Goal: Task Accomplishment & Management: Manage account settings

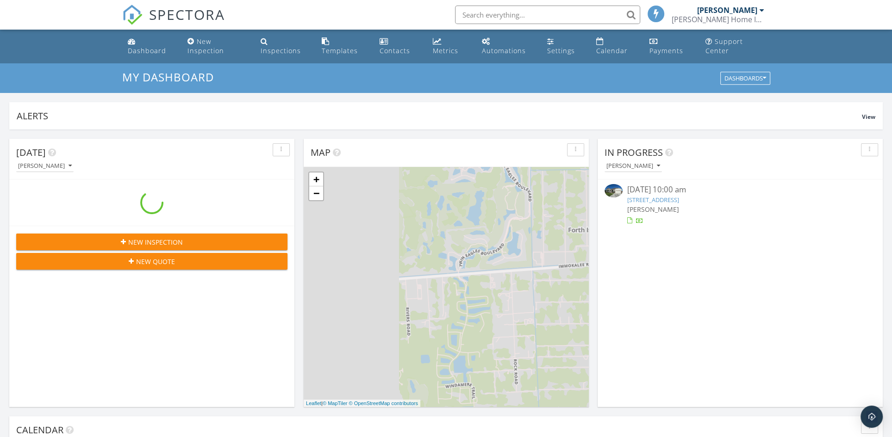
scroll to position [855, 905]
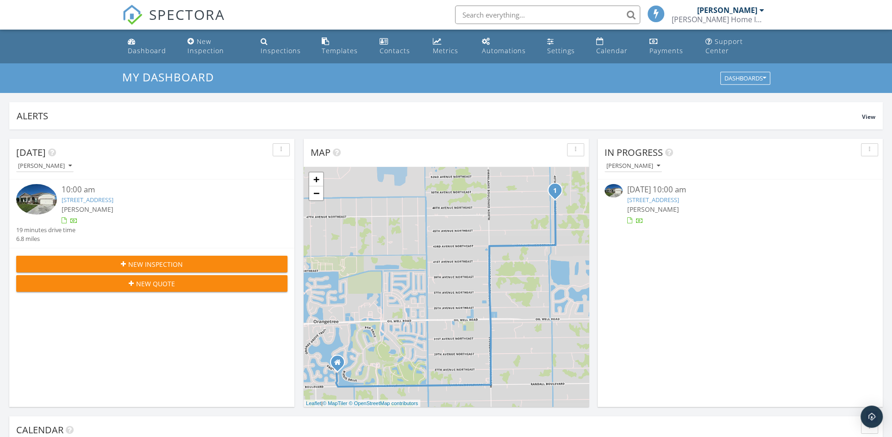
click at [113, 197] on link "5345 40th St NE , Naples, FL 34120" at bounding box center [88, 200] width 52 height 8
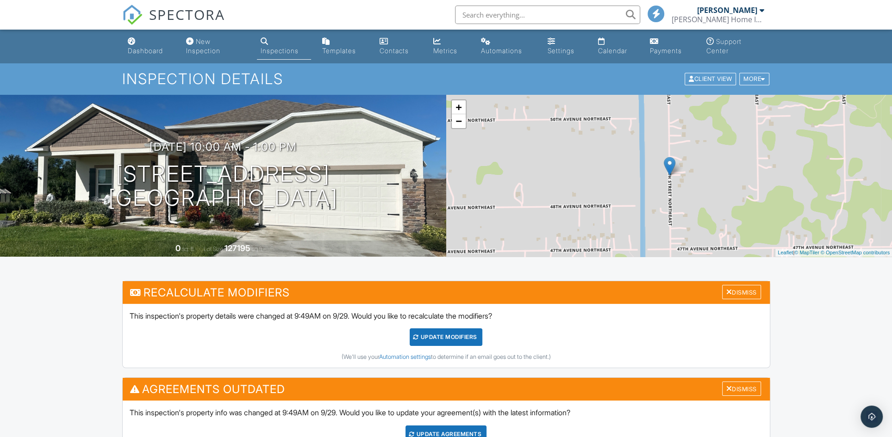
click at [466, 336] on div "UPDATE Modifiers" at bounding box center [446, 338] width 73 height 18
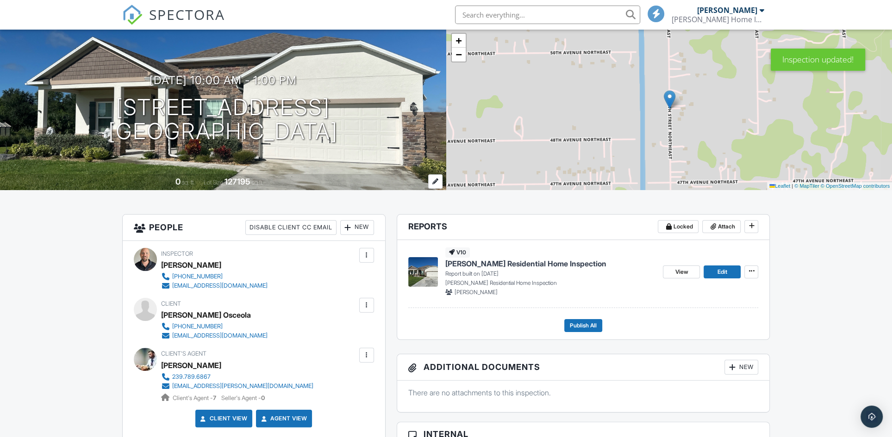
scroll to position [84, 0]
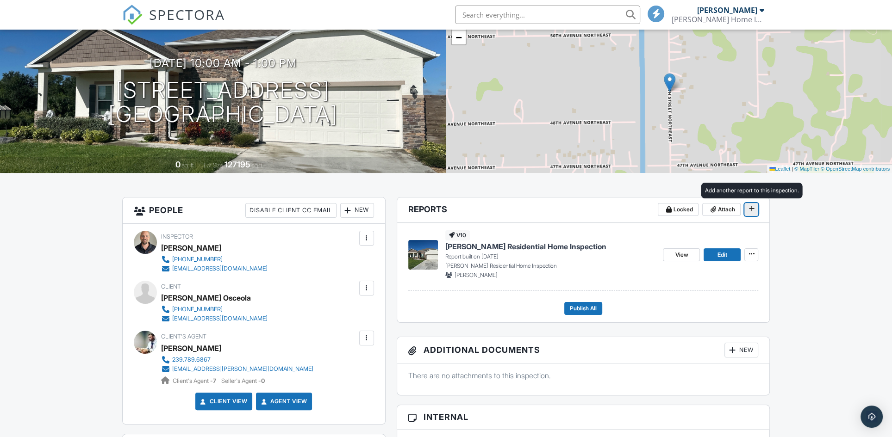
click at [753, 207] on icon at bounding box center [751, 208] width 6 height 6
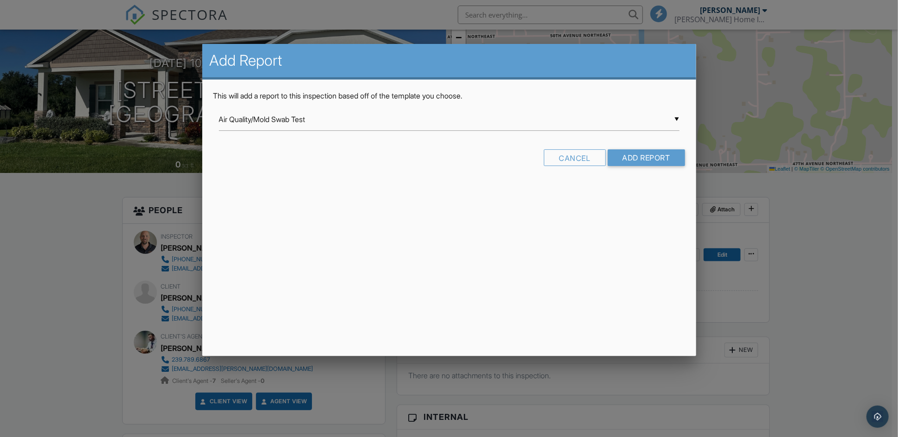
click at [546, 124] on div "▼ Air Quality/Mold Swab Test Air Quality/Mold Swab Test Uncle Luke's Residentia…" at bounding box center [449, 119] width 460 height 23
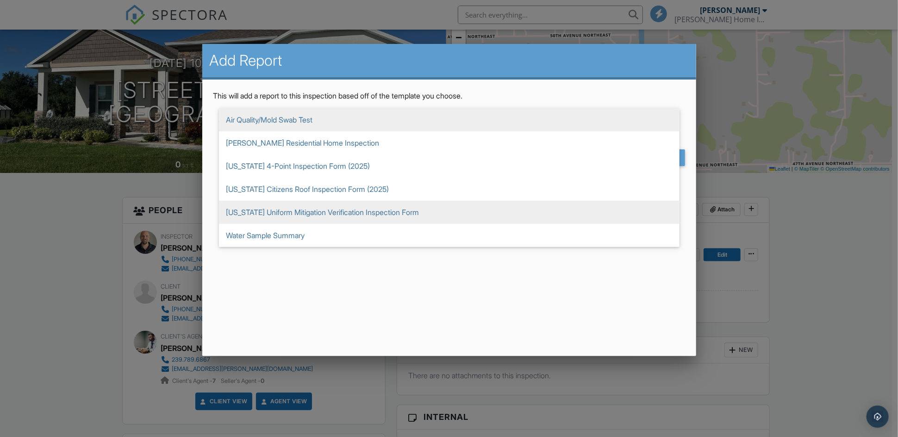
click at [338, 212] on span "[US_STATE] Uniform Mitigation Verification Inspection Form" at bounding box center [449, 212] width 460 height 23
type input "[US_STATE] Uniform Mitigation Verification Inspection Form"
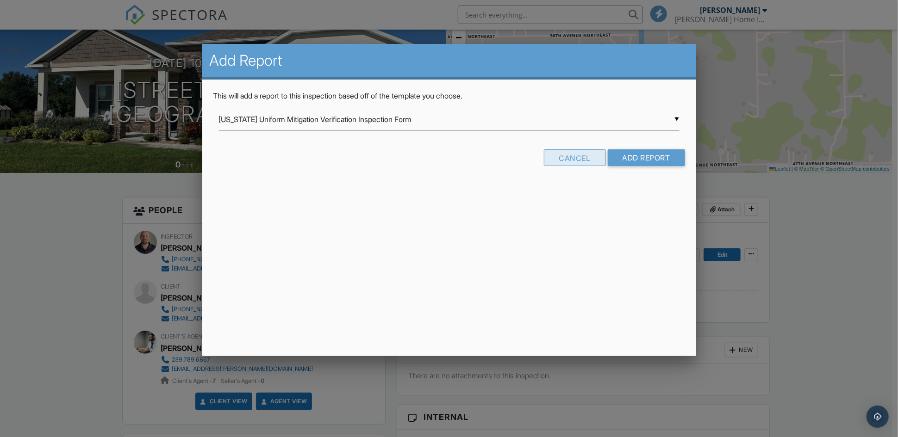
click at [567, 159] on div "Cancel" at bounding box center [575, 157] width 62 height 17
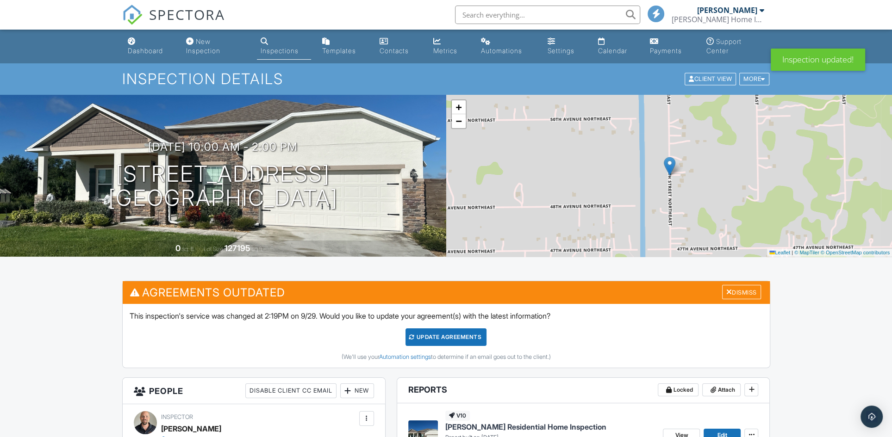
click at [480, 341] on div "Update Agreements" at bounding box center [445, 338] width 81 height 18
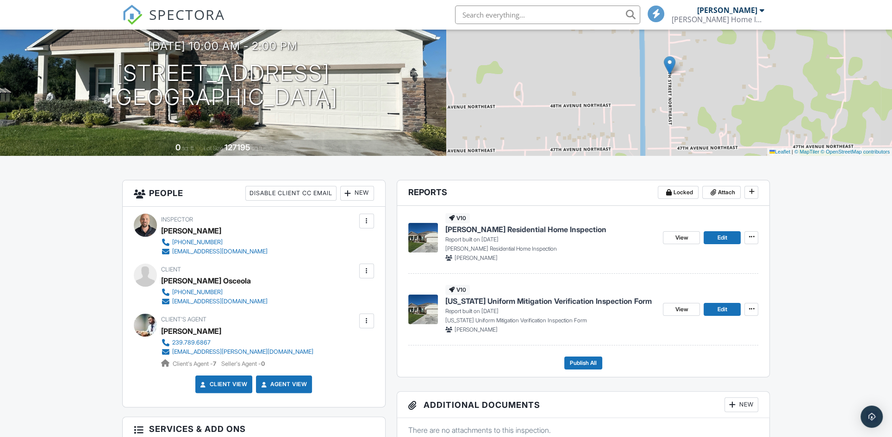
scroll to position [126, 0]
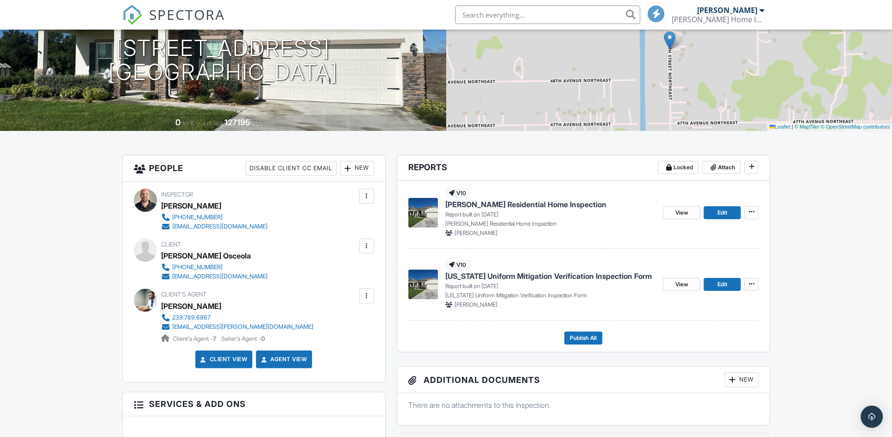
click at [480, 202] on span "[PERSON_NAME] Residential Home Inspection" at bounding box center [525, 204] width 161 height 10
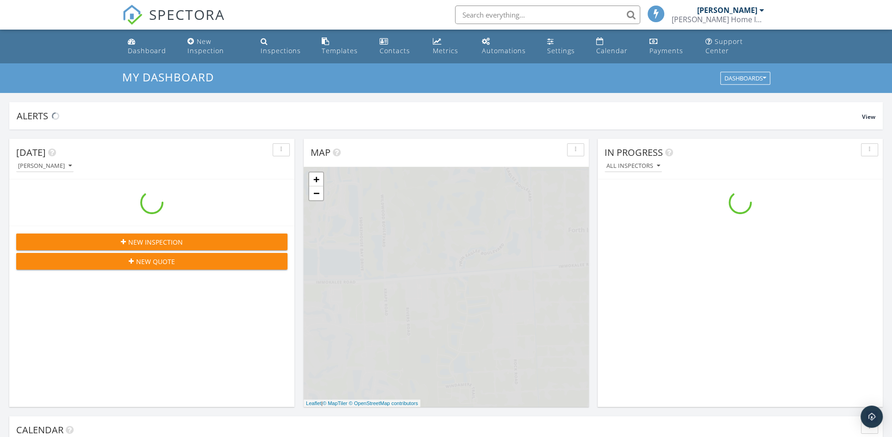
scroll to position [855, 905]
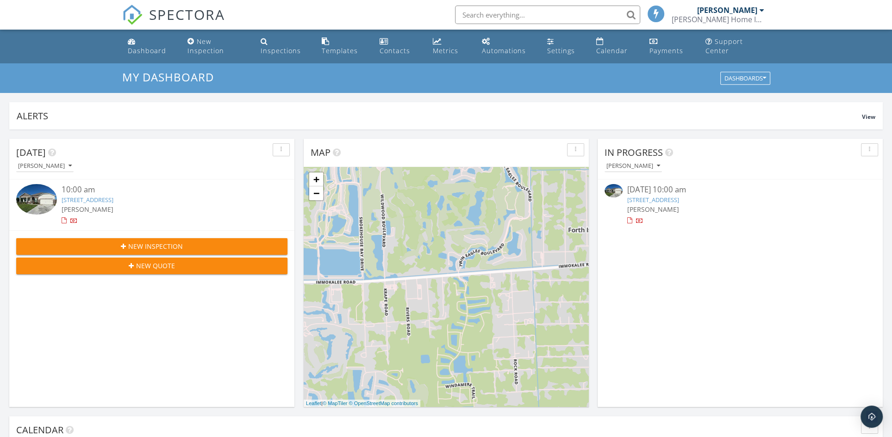
click at [136, 51] on div "Dashboard" at bounding box center [147, 50] width 38 height 9
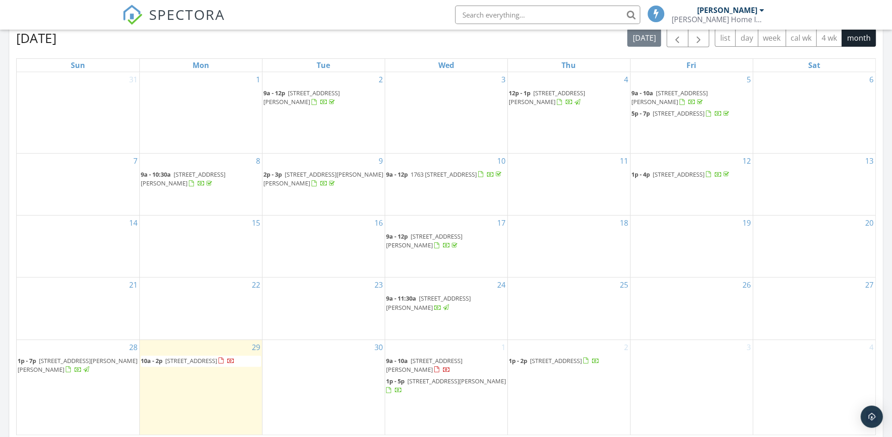
scroll to position [421, 0]
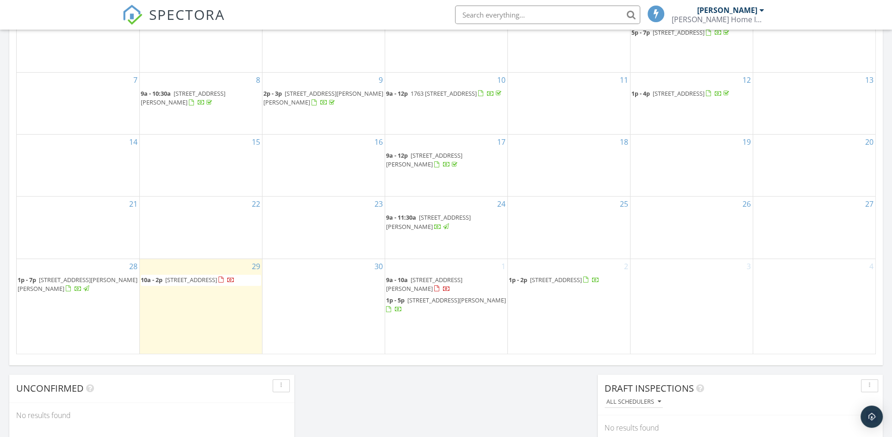
scroll to position [547, 0]
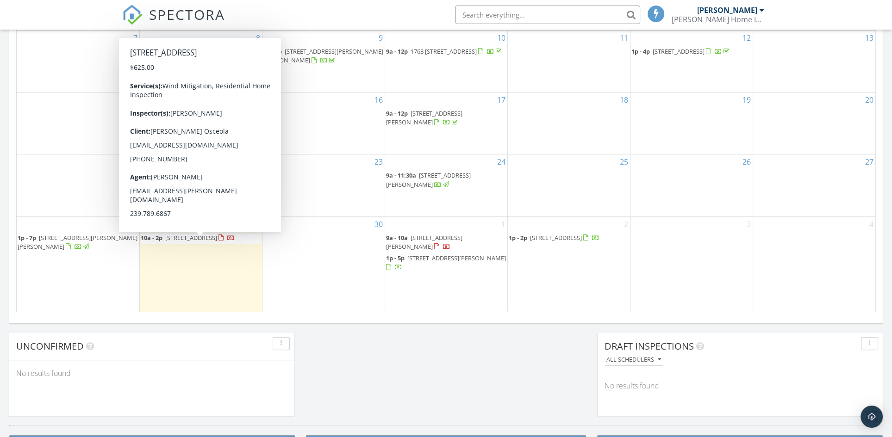
click at [208, 242] on span "5345 40th St NE , Naples 34120" at bounding box center [191, 238] width 52 height 8
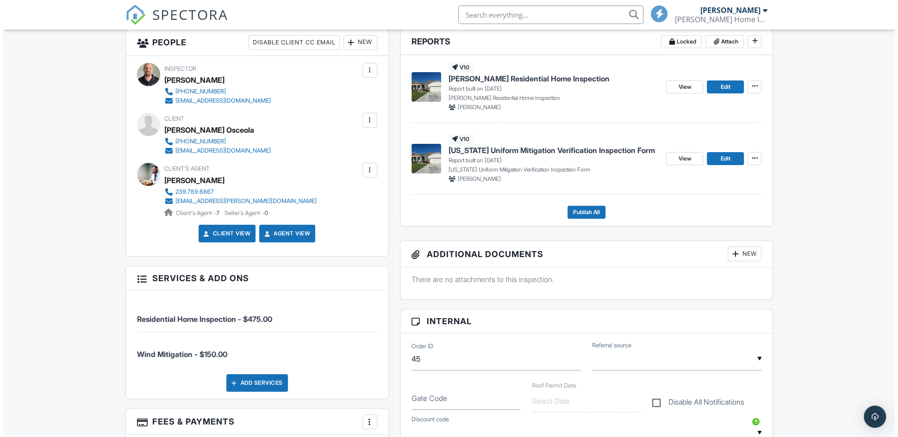
scroll to position [252, 0]
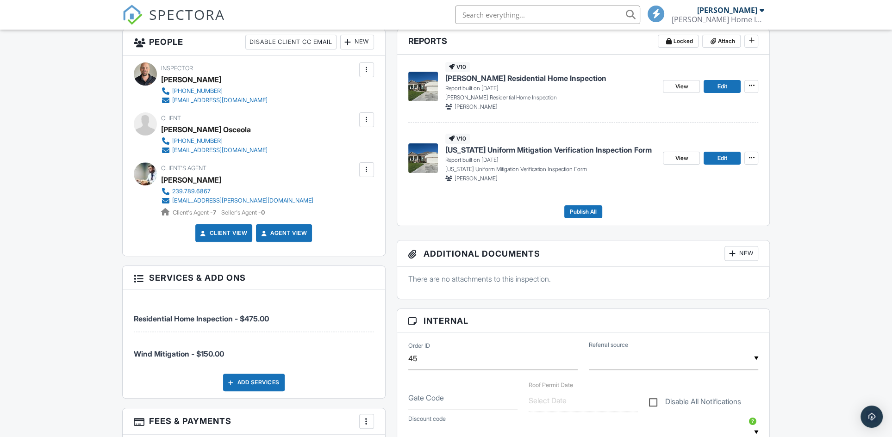
click at [753, 253] on div "New" at bounding box center [741, 253] width 34 height 15
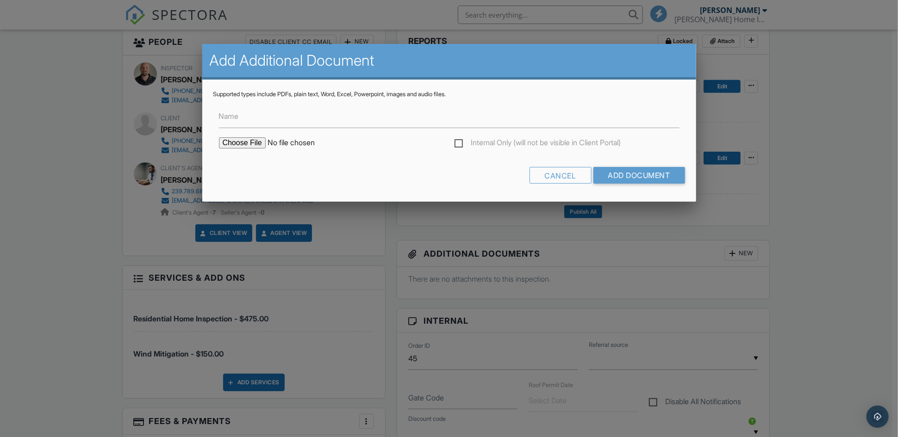
click at [245, 138] on input "file" at bounding box center [297, 142] width 157 height 11
type input "C:\fakepath\Roof permit 12-8-2020.png"
click at [644, 177] on input "Add Document" at bounding box center [639, 175] width 92 height 17
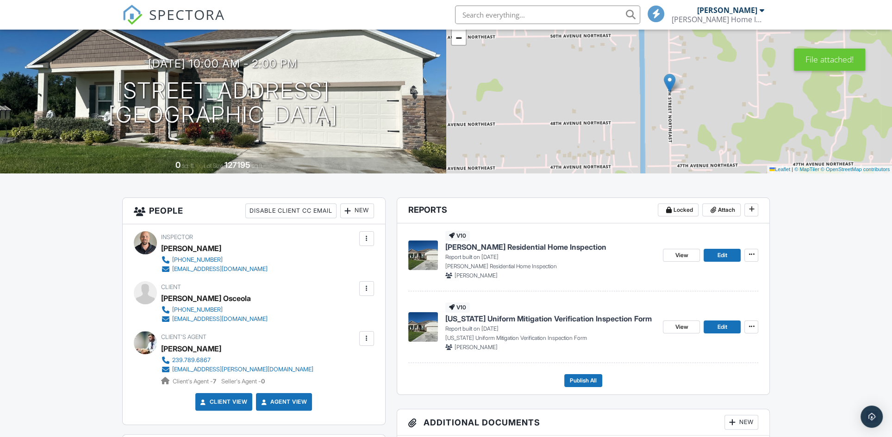
scroll to position [84, 0]
click at [556, 317] on span "[US_STATE] Uniform Mitigation Verification Inspection Form" at bounding box center [548, 318] width 206 height 10
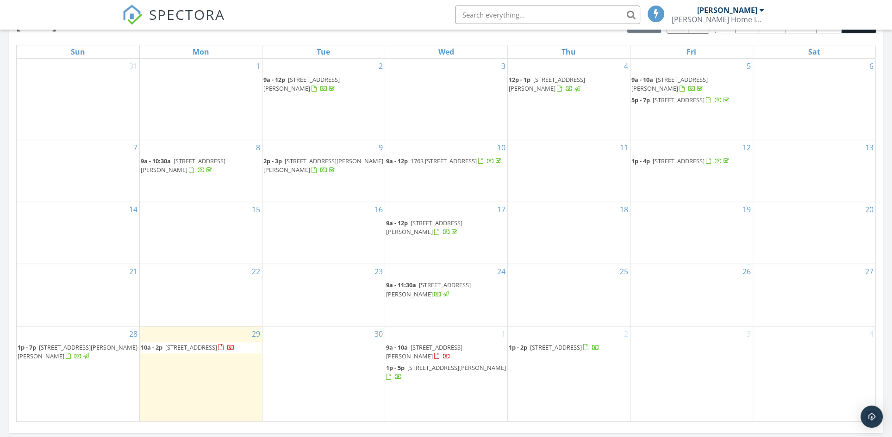
scroll to position [462, 0]
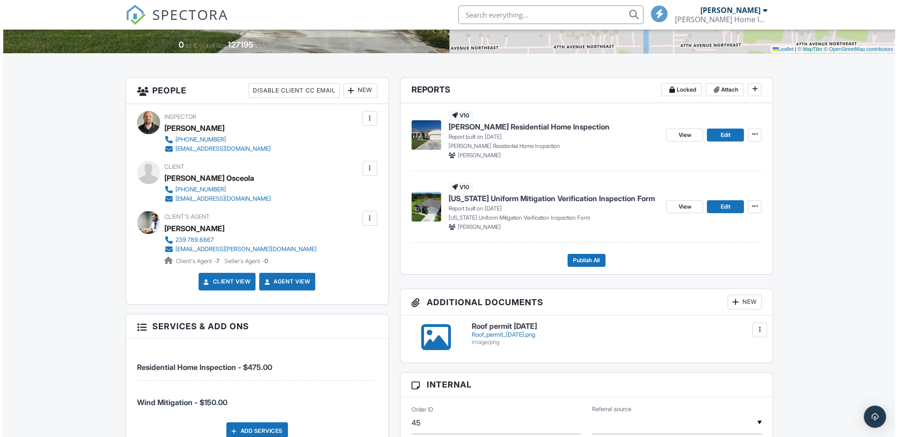
scroll to position [210, 0]
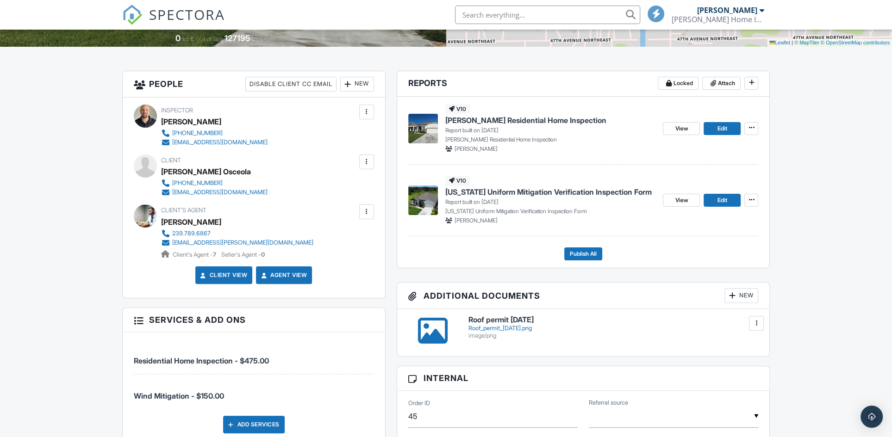
click at [744, 291] on div "New" at bounding box center [741, 295] width 34 height 15
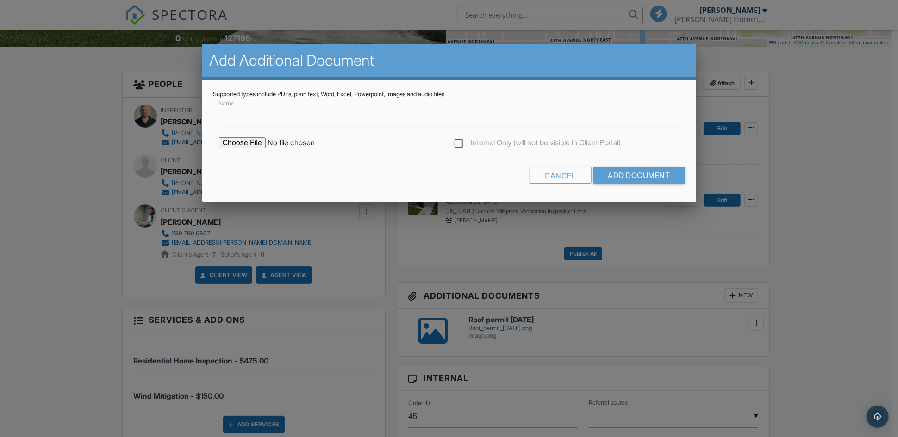
click at [258, 138] on input "file" at bounding box center [297, 142] width 157 height 11
type input "C:\fakepath\Solar Permit.png"
click at [642, 174] on input "Add Document" at bounding box center [639, 175] width 92 height 17
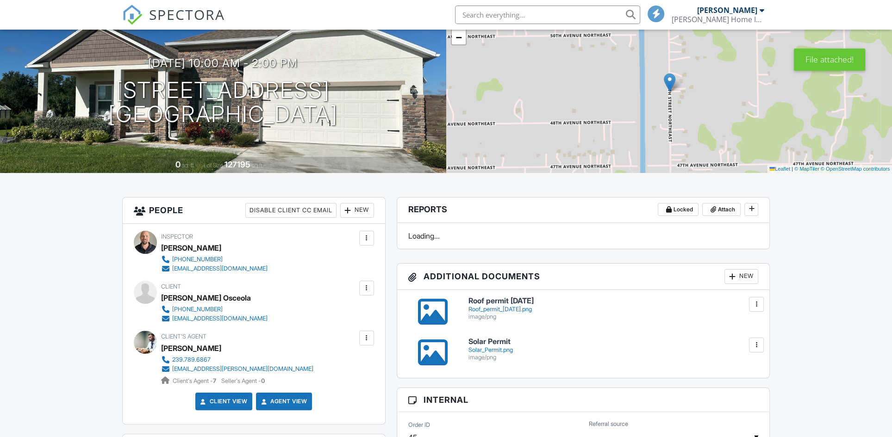
click at [741, 270] on div "New" at bounding box center [741, 276] width 34 height 15
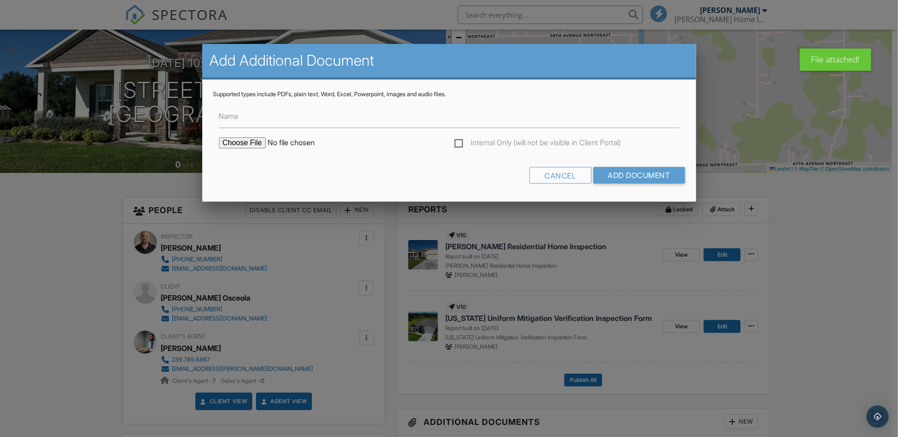
click at [236, 139] on input "file" at bounding box center [297, 142] width 157 height 11
type input "C:\fakepath\Sprinkler Permit.png"
click at [613, 170] on input "Add Document" at bounding box center [639, 175] width 92 height 17
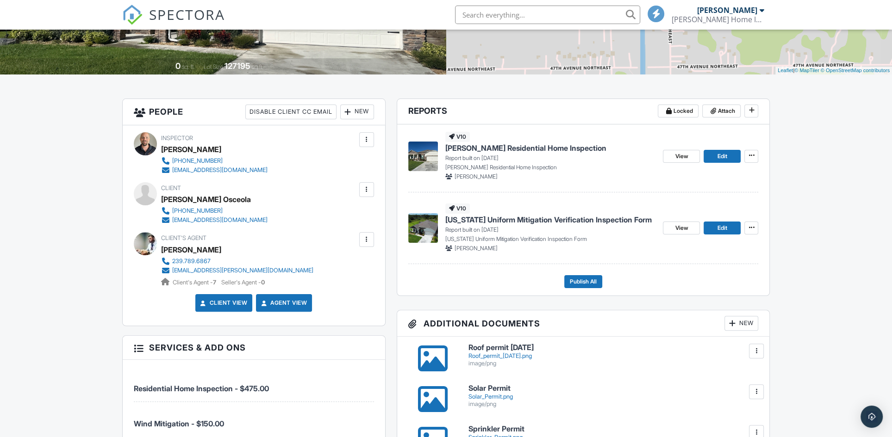
scroll to position [168, 0]
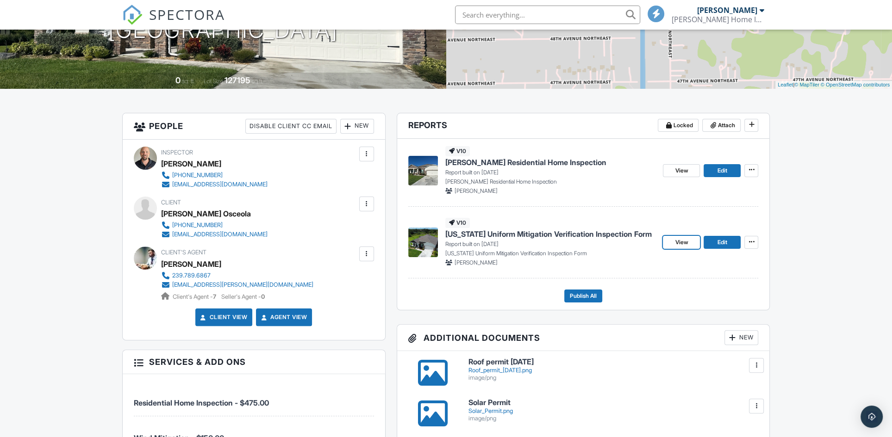
click at [684, 244] on span "View" at bounding box center [681, 242] width 13 height 9
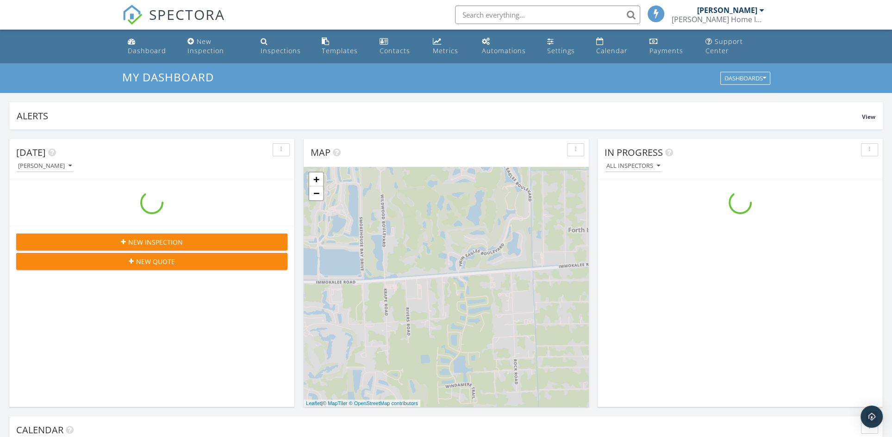
scroll to position [855, 905]
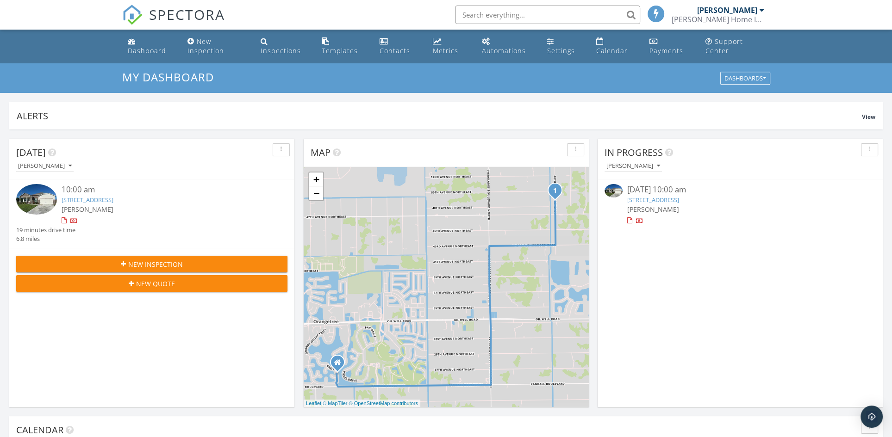
click at [664, 201] on link "[STREET_ADDRESS]" at bounding box center [653, 200] width 52 height 8
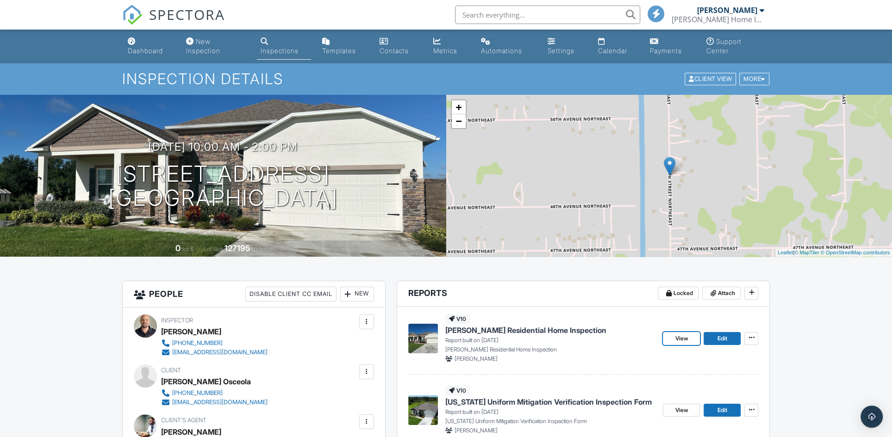
click at [673, 339] on link "View" at bounding box center [681, 338] width 37 height 13
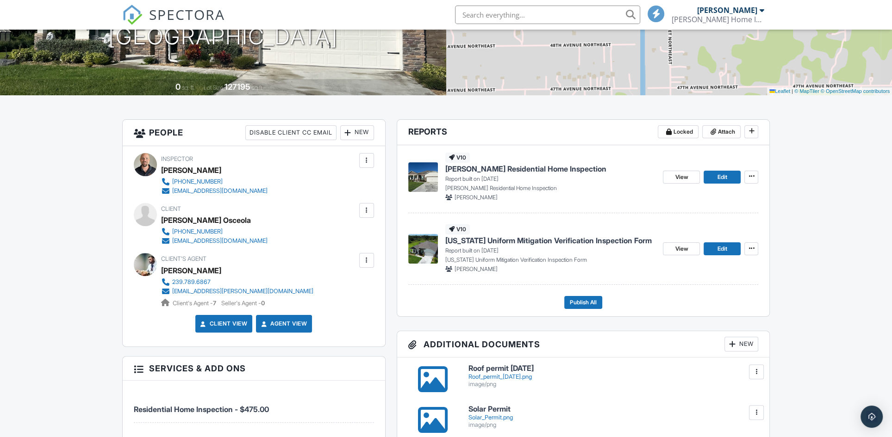
scroll to position [126, 0]
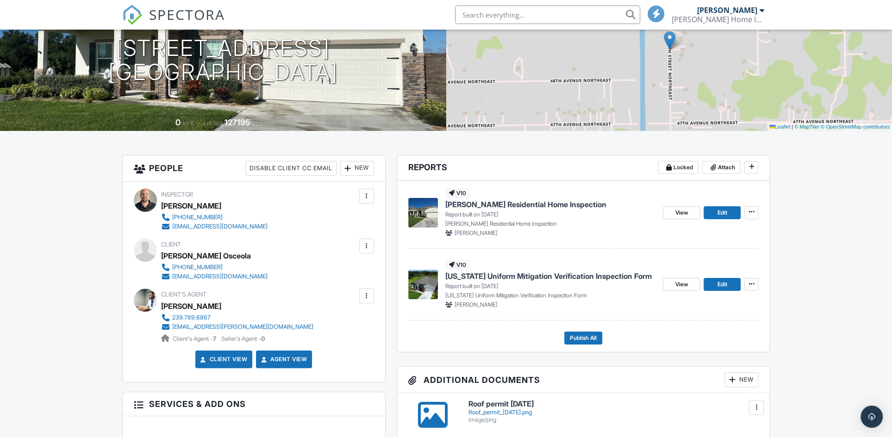
click at [522, 200] on span "Uncle Luke's Residential Home Inspection" at bounding box center [525, 204] width 161 height 10
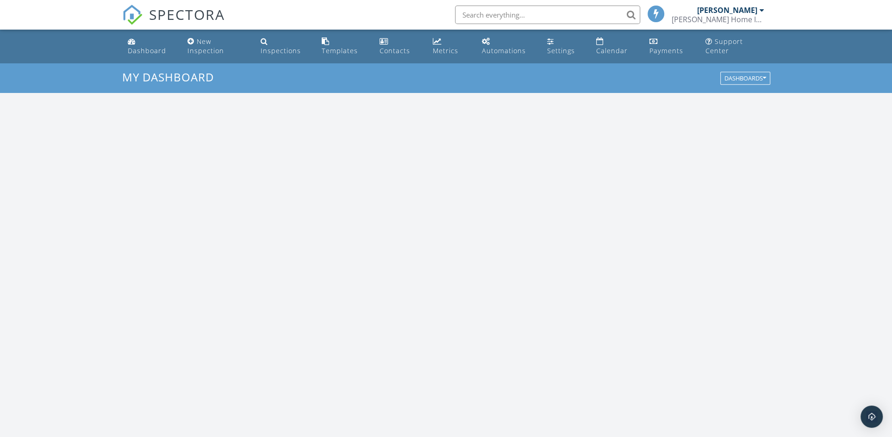
scroll to position [855, 905]
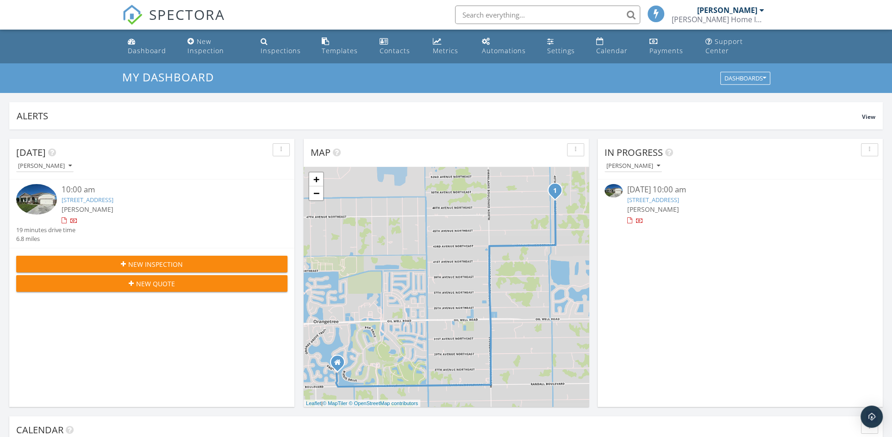
click at [113, 199] on link "[STREET_ADDRESS]" at bounding box center [88, 200] width 52 height 8
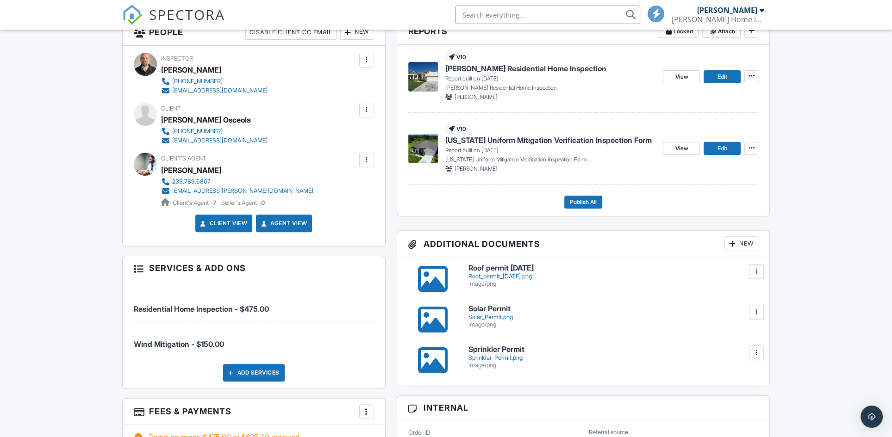
scroll to position [210, 0]
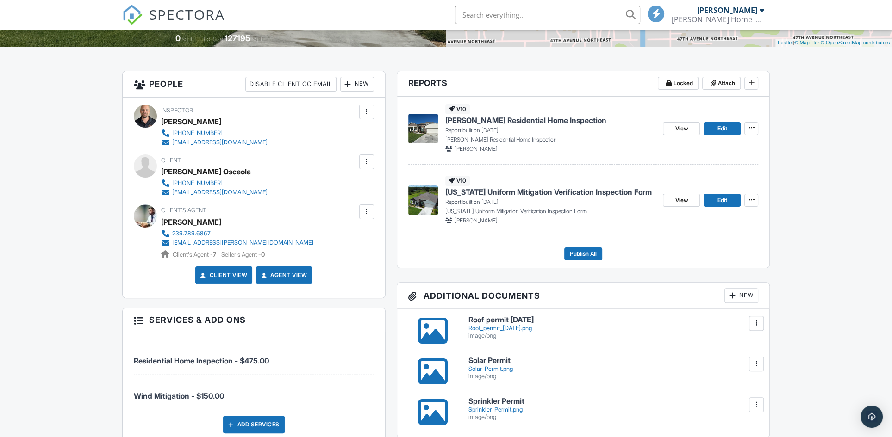
click at [489, 118] on span "[PERSON_NAME] Residential Home Inspection" at bounding box center [525, 120] width 161 height 10
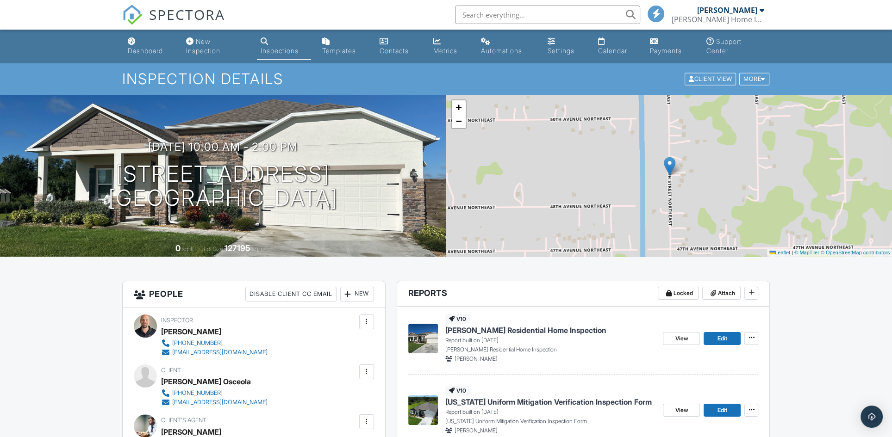
click at [150, 41] on link "Dashboard" at bounding box center [149, 46] width 51 height 26
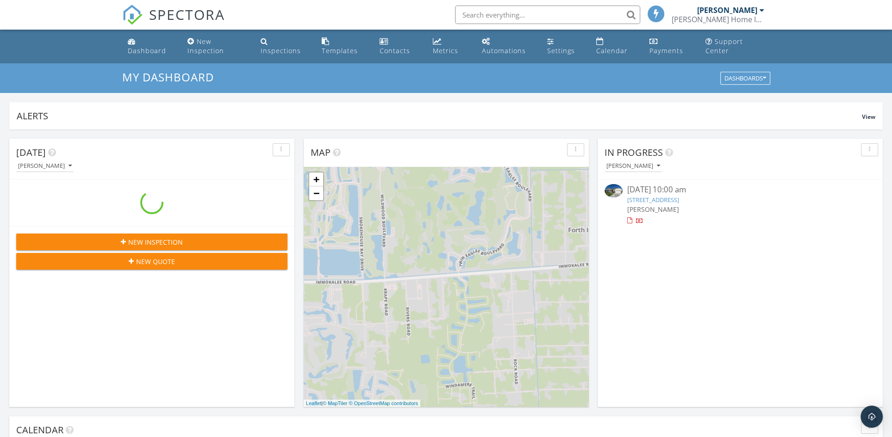
scroll to position [855, 905]
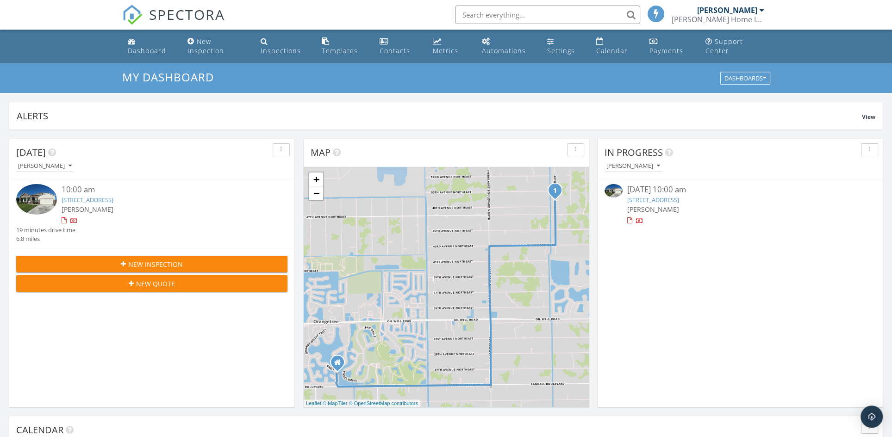
click at [113, 198] on link "5345 40th St NE , Naples, FL 34120" at bounding box center [88, 200] width 52 height 8
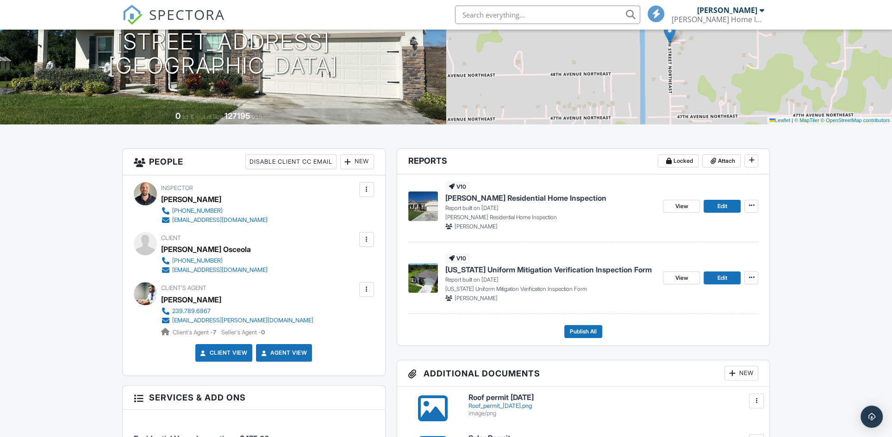
scroll to position [126, 0]
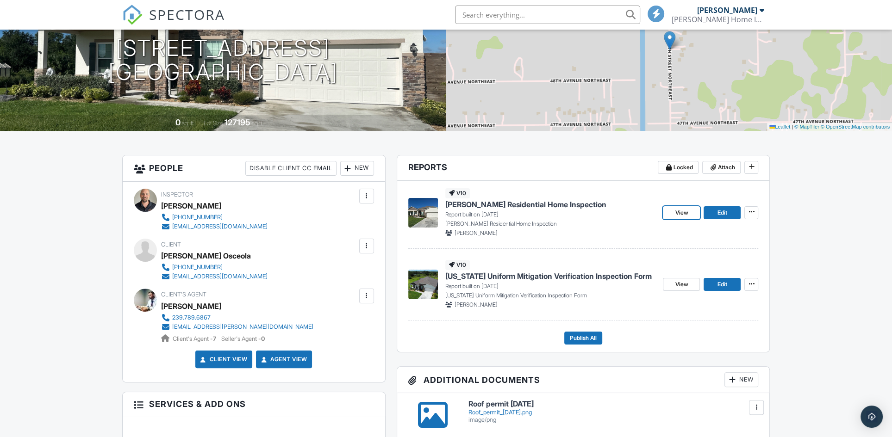
click at [670, 211] on link "View" at bounding box center [681, 212] width 37 height 13
click at [675, 212] on span "View" at bounding box center [681, 212] width 13 height 9
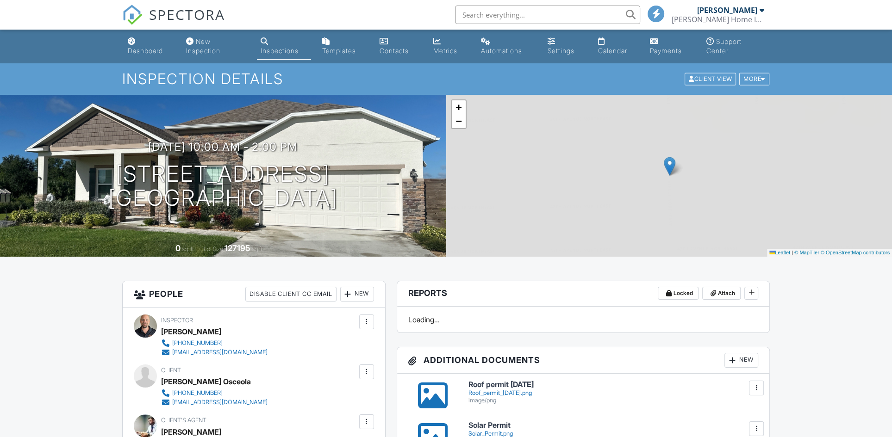
click at [658, 13] on span at bounding box center [656, 13] width 9 height 0
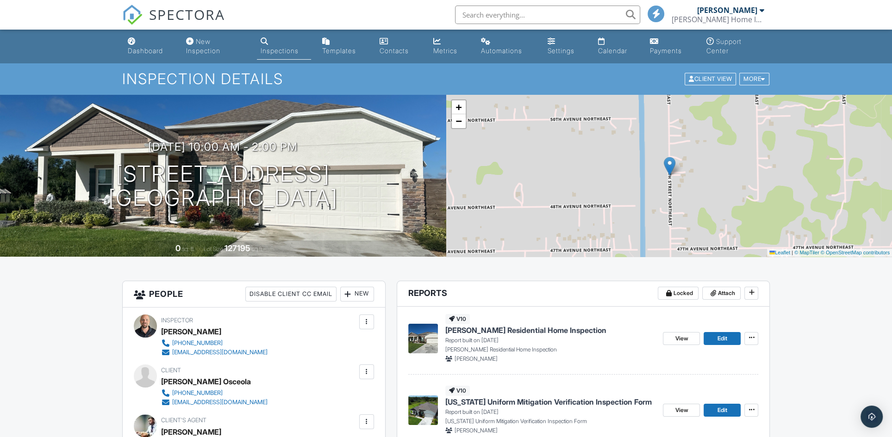
click at [658, 13] on span at bounding box center [656, 13] width 9 height 0
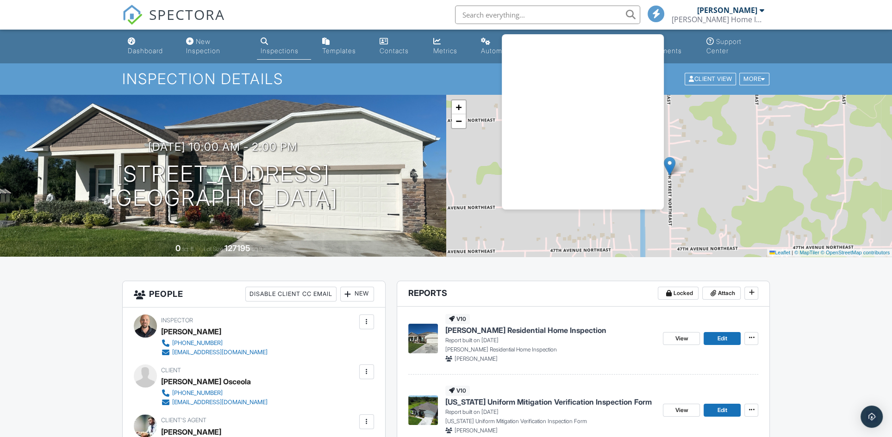
click at [658, 13] on span at bounding box center [656, 13] width 9 height 0
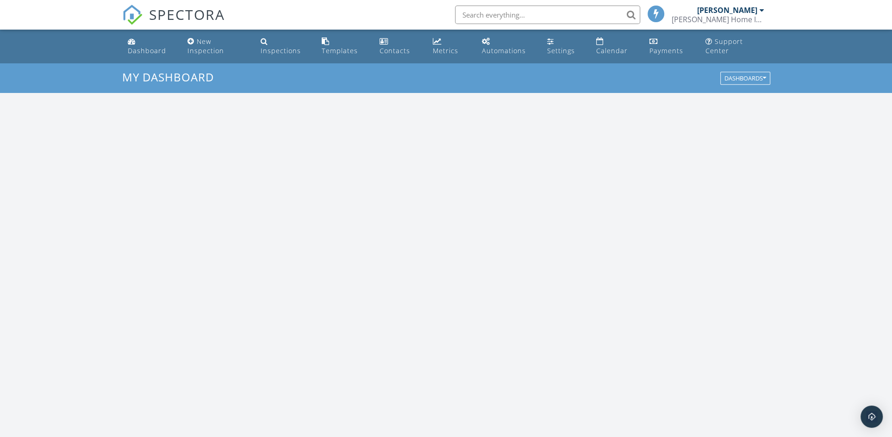
scroll to position [855, 905]
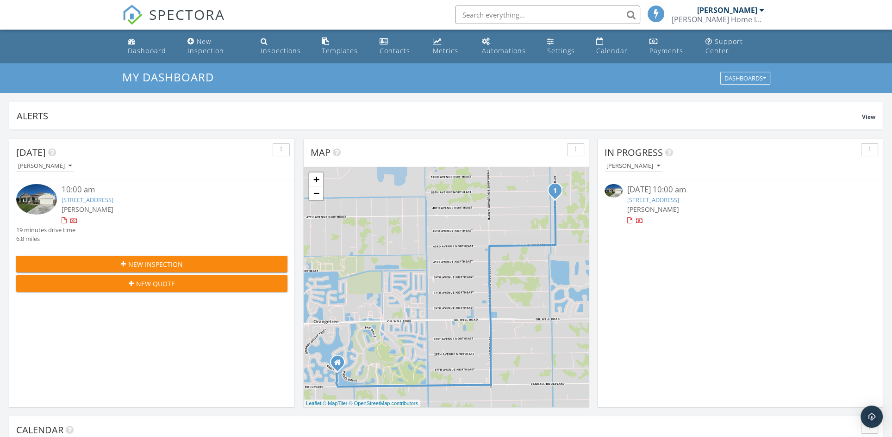
click at [344, 50] on div "Templates" at bounding box center [340, 50] width 36 height 9
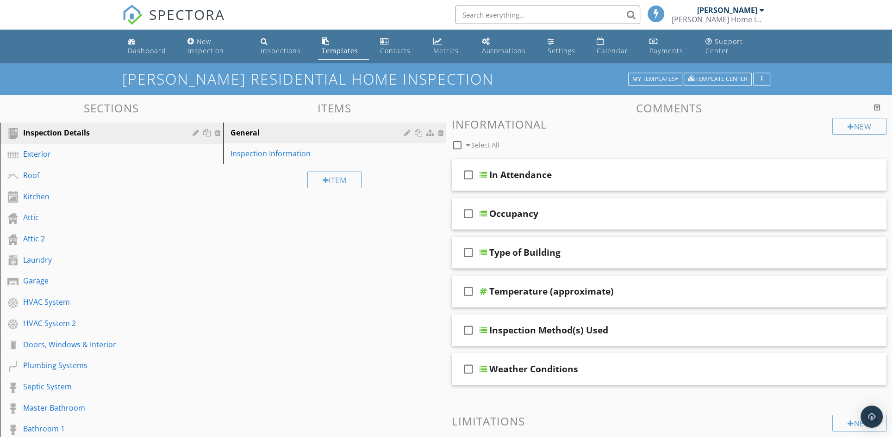
click at [87, 260] on div "Laundry" at bounding box center [101, 260] width 156 height 11
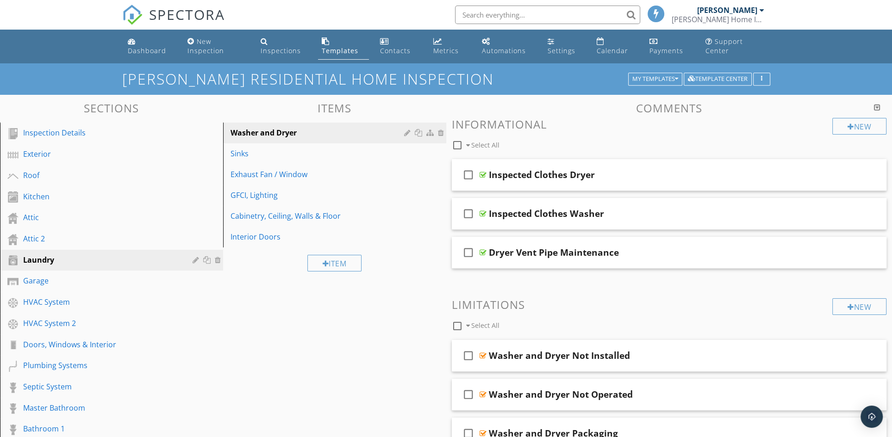
click at [264, 146] on link "Sinks" at bounding box center [336, 153] width 220 height 20
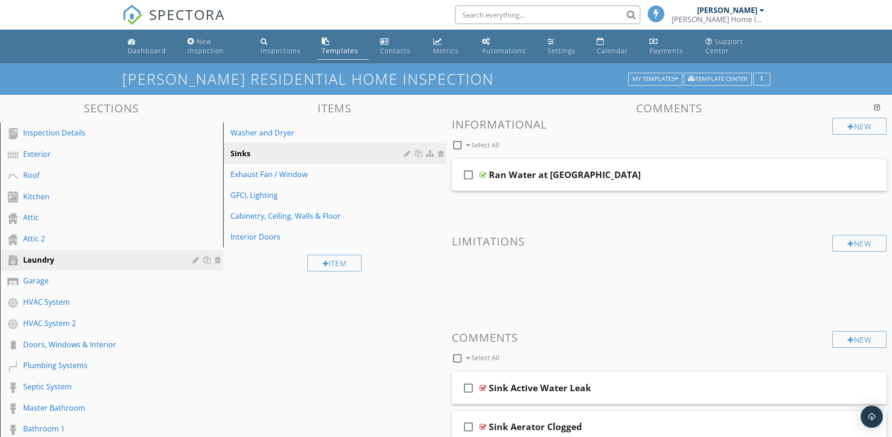
click at [568, 176] on div "Ran Water at [GEOGRAPHIC_DATA]" at bounding box center [565, 174] width 152 height 11
click at [570, 187] on div "check_box_outline_blank Ran Water at [GEOGRAPHIC_DATA]" at bounding box center [669, 175] width 435 height 32
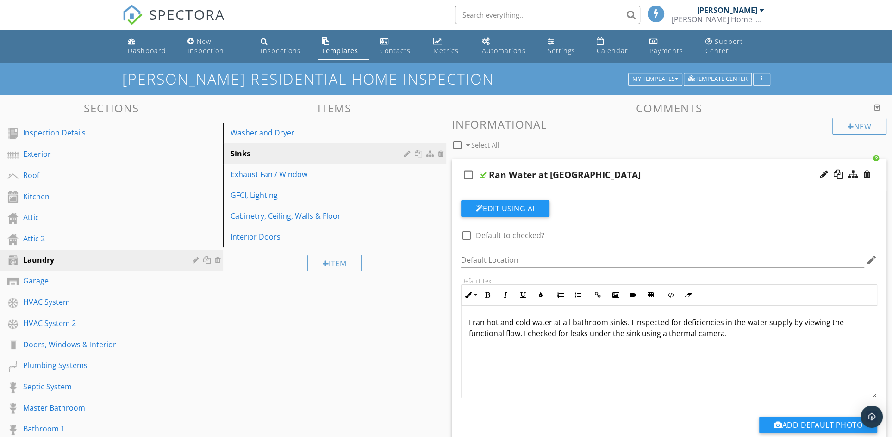
click at [605, 323] on p "I ran hot and cold water at all bathroom sinks. I inspected for deficiencies in…" at bounding box center [669, 328] width 401 height 22
click at [671, 179] on div "Ran Water at [GEOGRAPHIC_DATA]" at bounding box center [645, 174] width 312 height 11
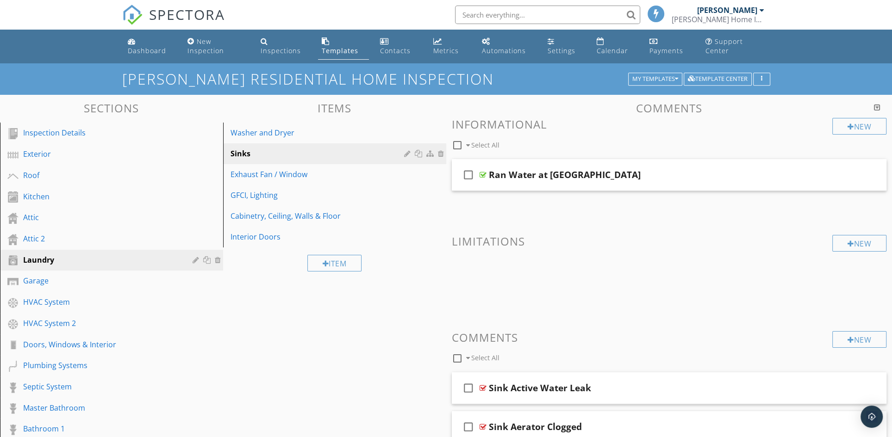
click at [561, 181] on div "check_box_outline_blank Ran Water at [GEOGRAPHIC_DATA]" at bounding box center [669, 175] width 435 height 32
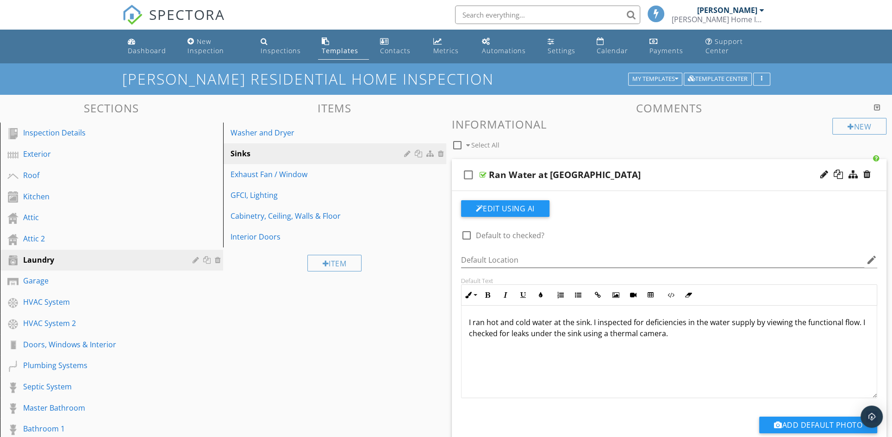
click at [492, 174] on div "Ran Water at [GEOGRAPHIC_DATA]" at bounding box center [565, 174] width 152 height 11
type input "Ran Water at [GEOGRAPHIC_DATA]"
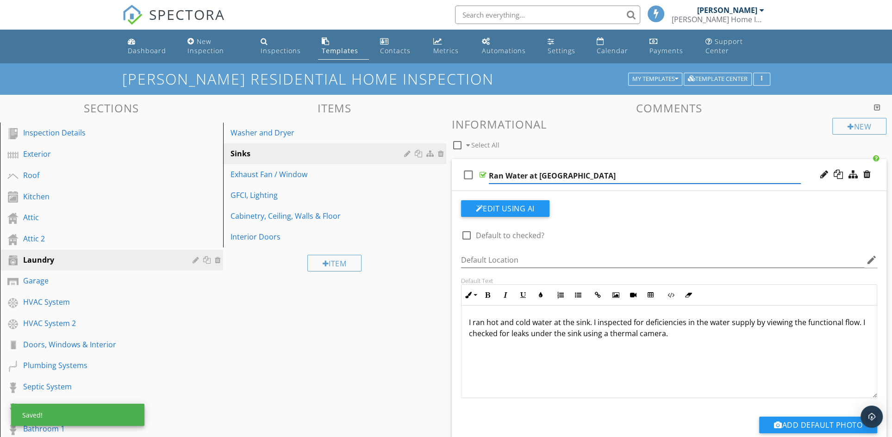
click at [272, 134] on div "Washer and Dryer" at bounding box center [318, 132] width 176 height 11
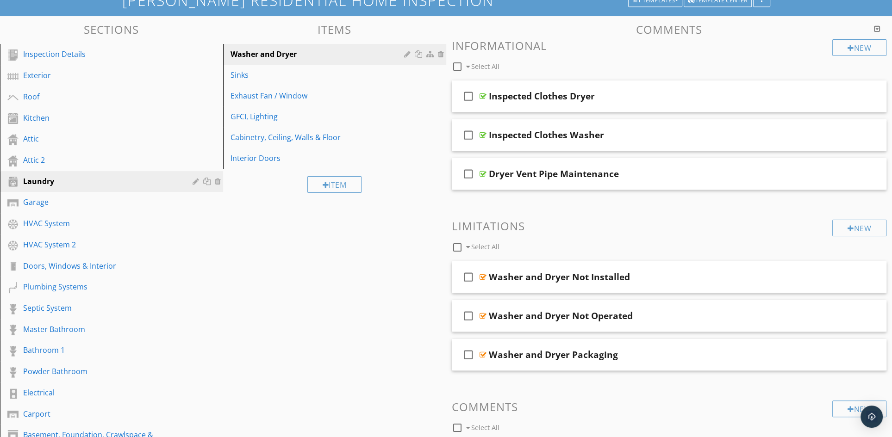
scroll to position [84, 0]
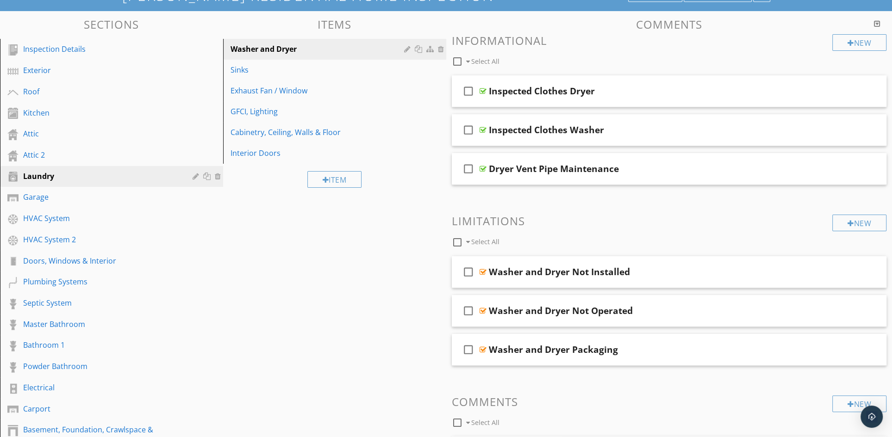
click at [553, 357] on div "check_box_outline_blank Washer and Dryer Packaging" at bounding box center [669, 350] width 435 height 32
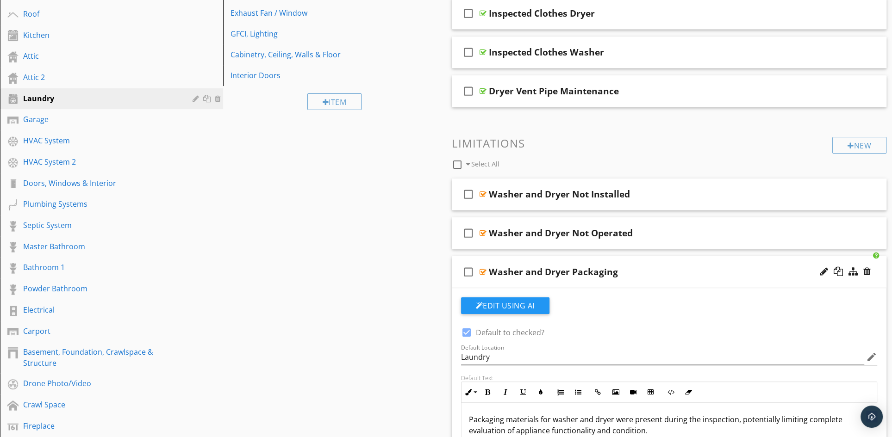
scroll to position [252, 0]
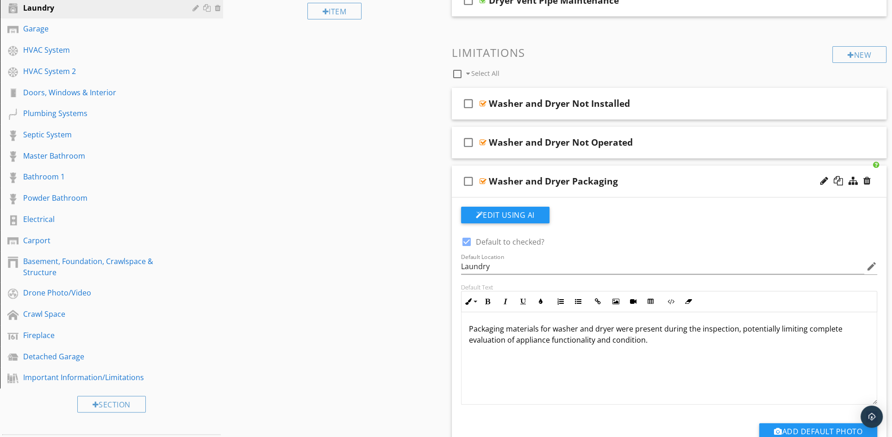
click at [464, 240] on div at bounding box center [467, 242] width 16 height 16
checkbox input "false"
click at [595, 151] on div "check_box_outline_blank Washer and Dryer Not Operated" at bounding box center [669, 143] width 435 height 32
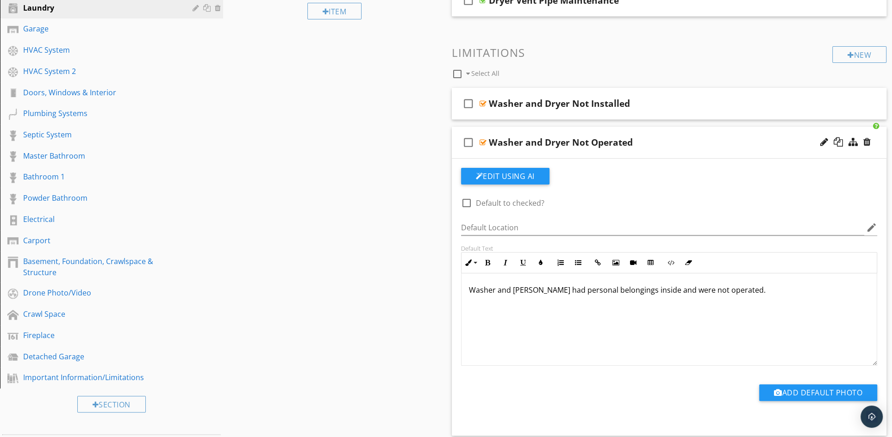
click at [596, 112] on div "check_box_outline_blank Washer and Dryer Not Installed" at bounding box center [669, 104] width 435 height 32
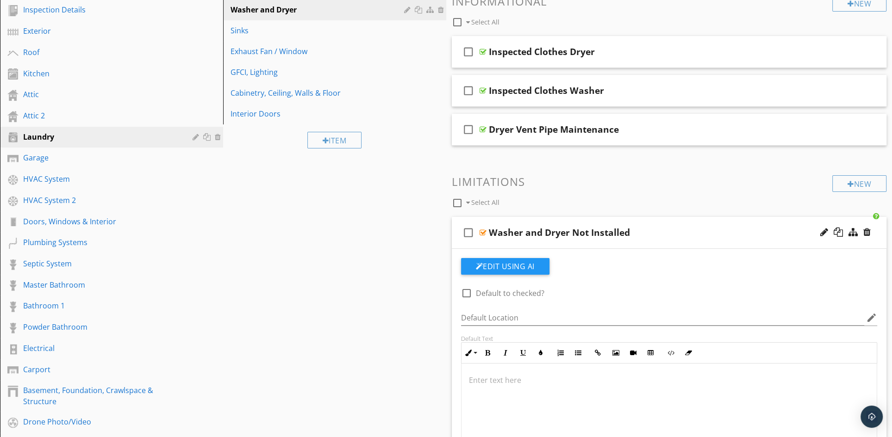
scroll to position [0, 0]
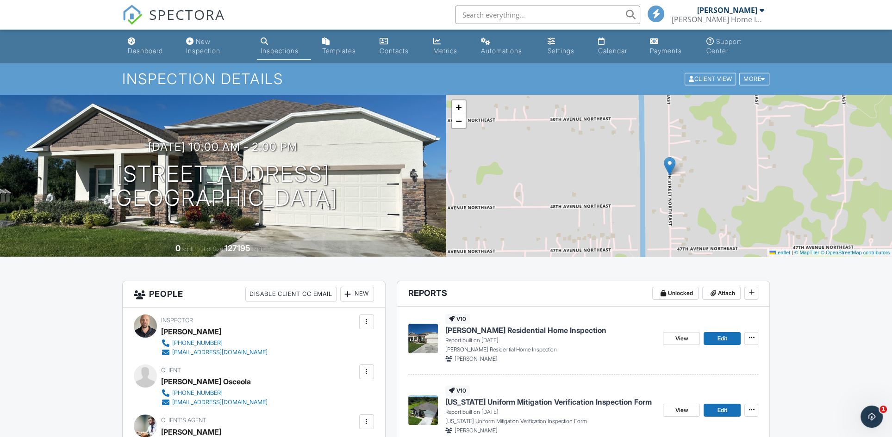
click at [143, 44] on link "Dashboard" at bounding box center [149, 46] width 51 height 26
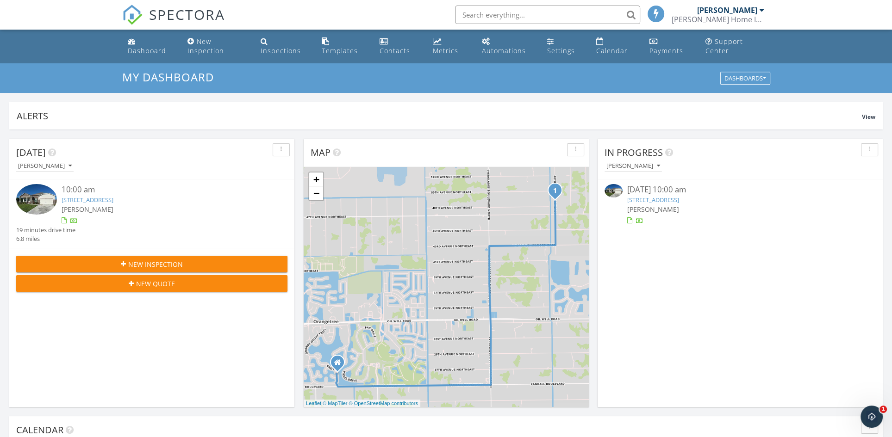
click at [113, 198] on link "[STREET_ADDRESS]" at bounding box center [88, 200] width 52 height 8
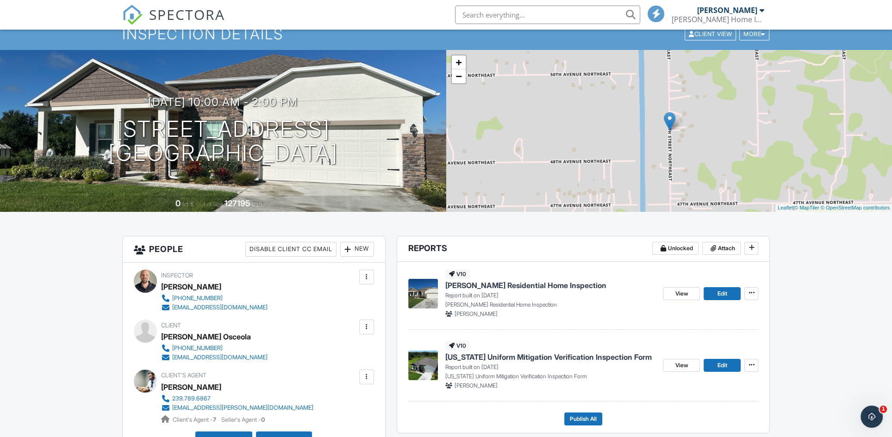
scroll to position [42, 0]
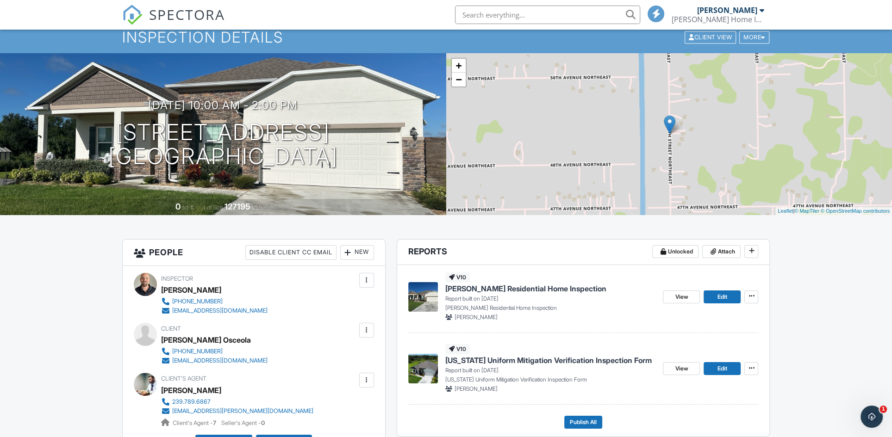
click at [516, 288] on span "Uncle Luke's Residential Home Inspection" at bounding box center [525, 289] width 161 height 10
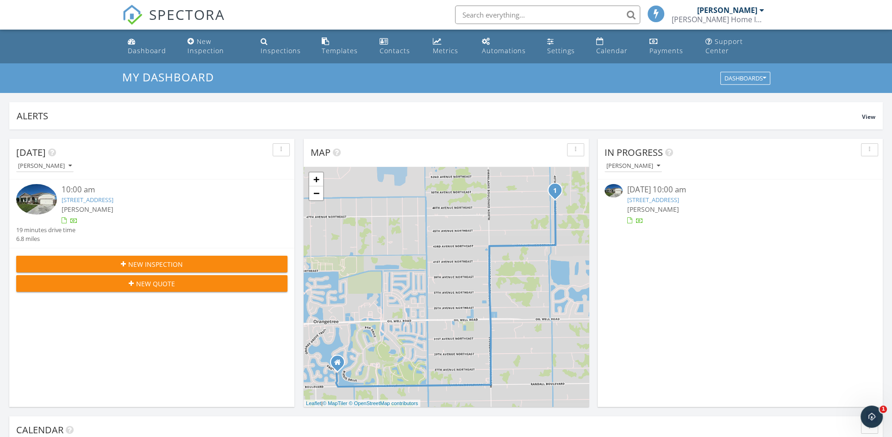
click at [87, 200] on link "[STREET_ADDRESS]" at bounding box center [88, 200] width 52 height 8
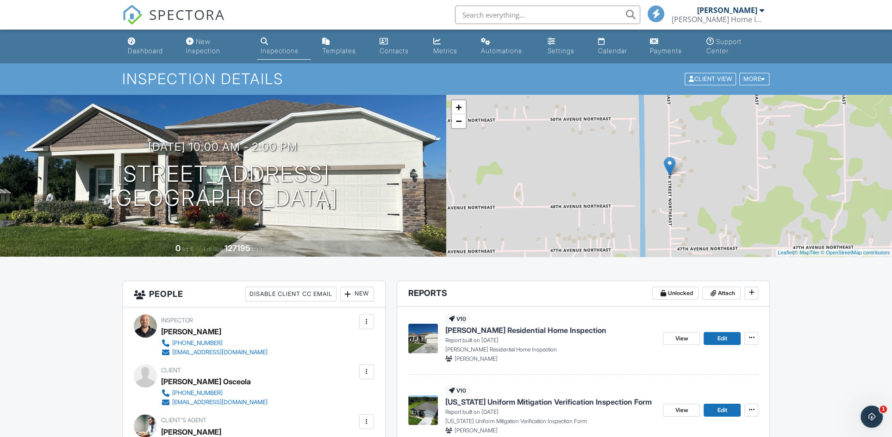
click at [458, 330] on span "[PERSON_NAME] Residential Home Inspection" at bounding box center [525, 330] width 161 height 10
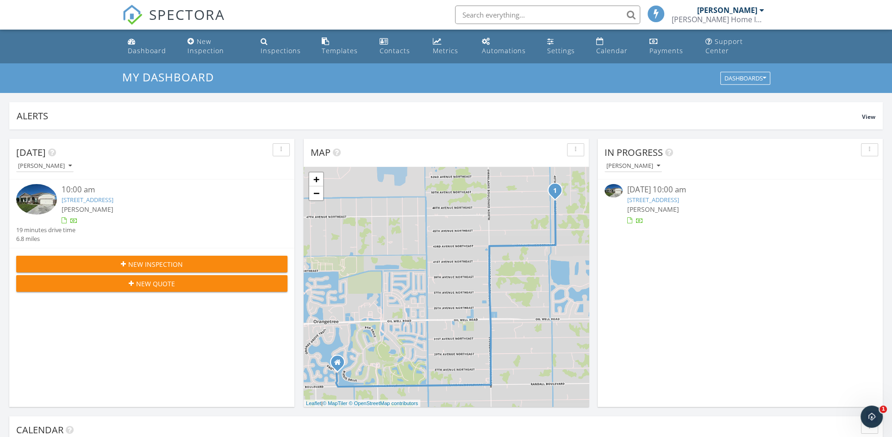
click at [113, 200] on link "5345 40th St NE , Naples, FL 34120" at bounding box center [88, 200] width 52 height 8
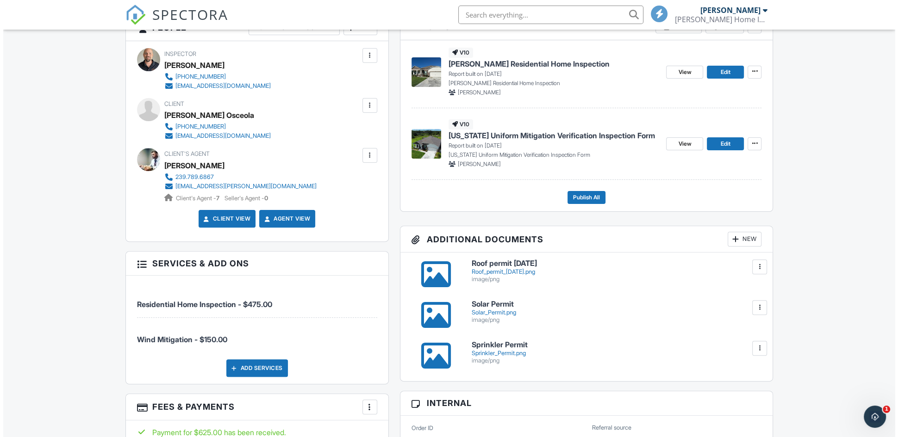
scroll to position [210, 0]
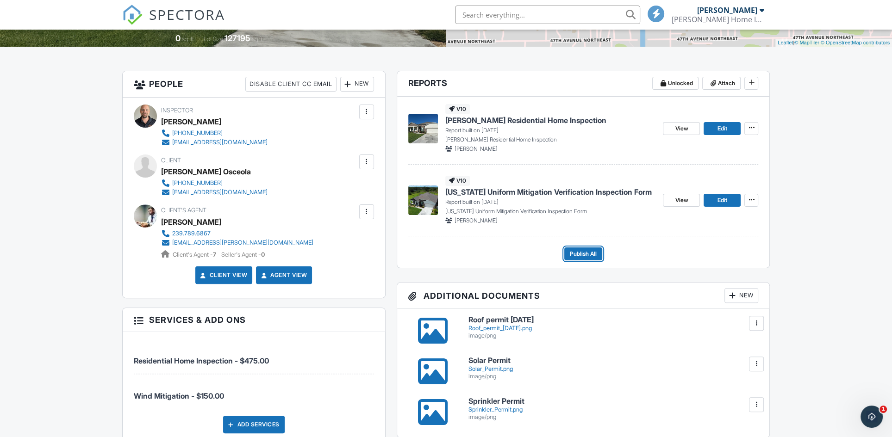
click at [590, 254] on span "Publish All" at bounding box center [583, 253] width 27 height 9
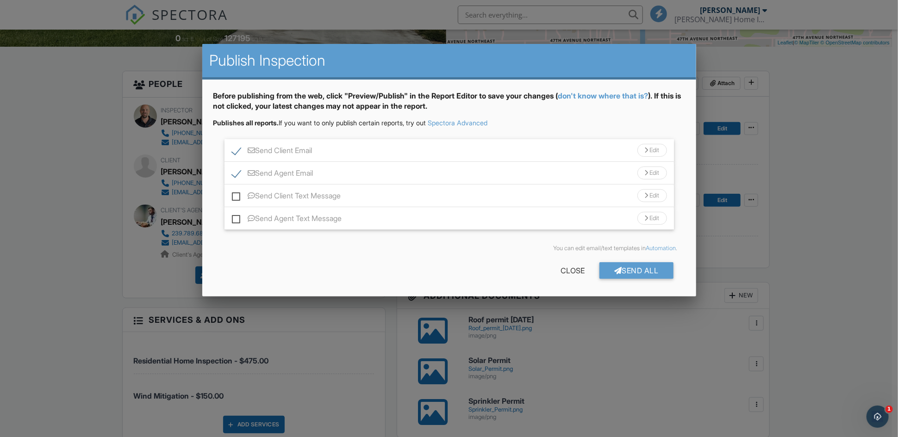
click at [323, 199] on label "Send Client Text Message" at bounding box center [286, 198] width 109 height 12
click at [238, 194] on input "Send Client Text Message" at bounding box center [235, 191] width 6 height 6
checkbox input "true"
click at [316, 231] on div "Before publishing from the web, click "Preview/Publish" in the Report Editor to…" at bounding box center [449, 189] width 494 height 218
click at [317, 222] on label "Send Agent Text Message" at bounding box center [287, 220] width 110 height 12
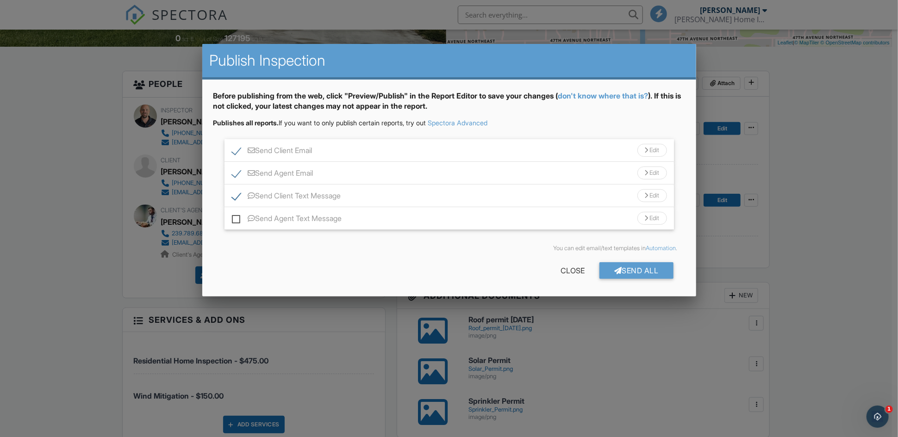
click at [238, 217] on input "Send Agent Text Message" at bounding box center [235, 214] width 6 height 6
checkbox input "true"
click at [633, 272] on div "Send All" at bounding box center [636, 270] width 74 height 17
